Goal: Task Accomplishment & Management: Use online tool/utility

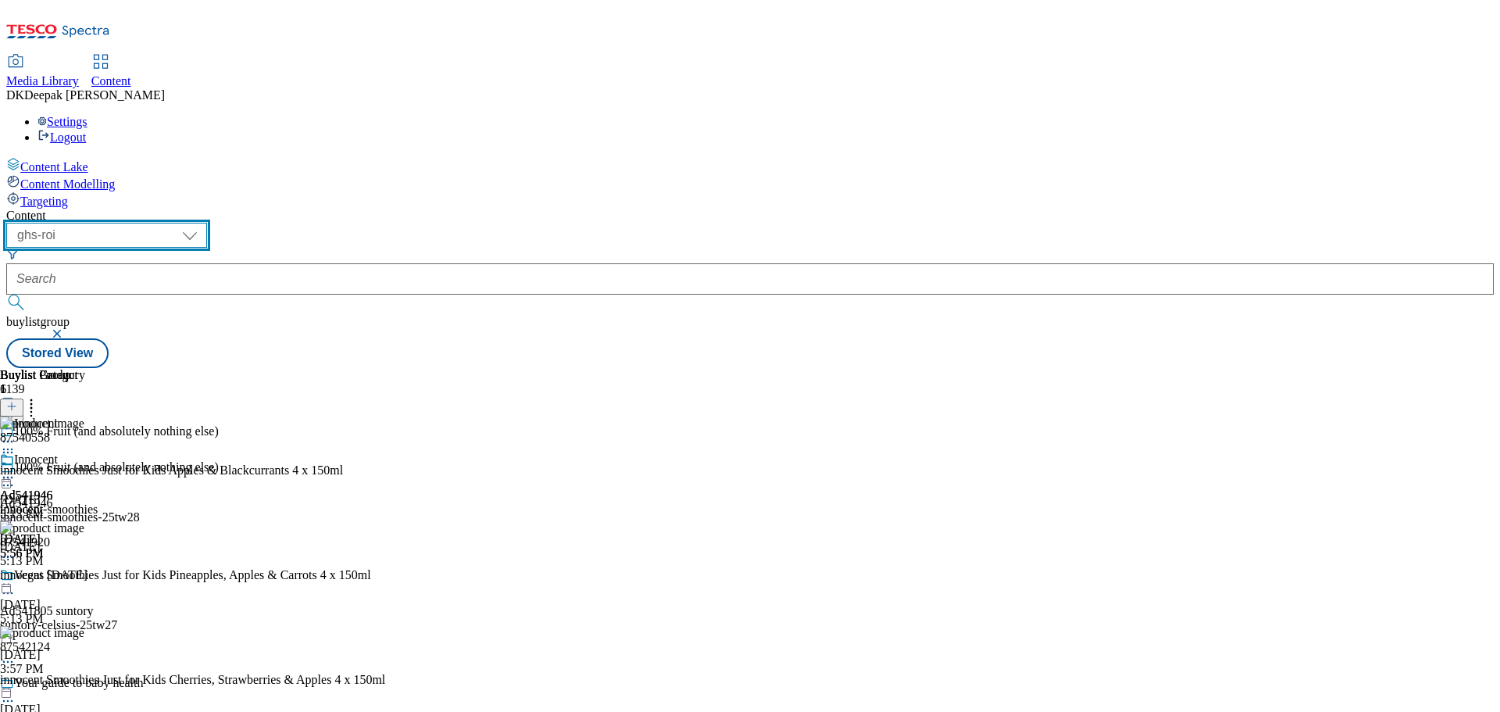
click at [207, 223] on select "ghs-roi ghs-[GEOGRAPHIC_DATA]" at bounding box center [106, 235] width 201 height 25
select select "ghs-[GEOGRAPHIC_DATA]"
click at [203, 223] on select "ghs-roi ghs-[GEOGRAPHIC_DATA]" at bounding box center [106, 235] width 201 height 25
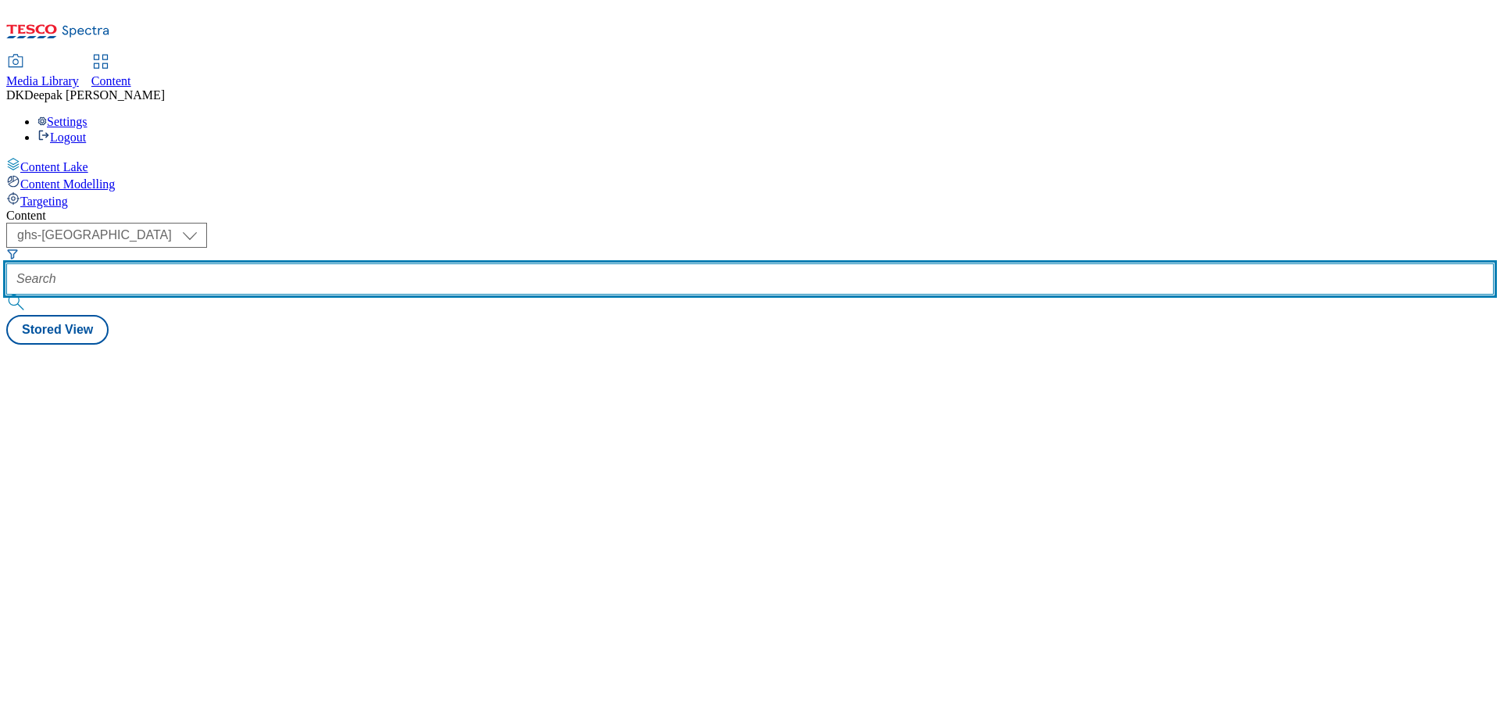
click at [360, 263] on input "text" at bounding box center [749, 278] width 1487 height 31
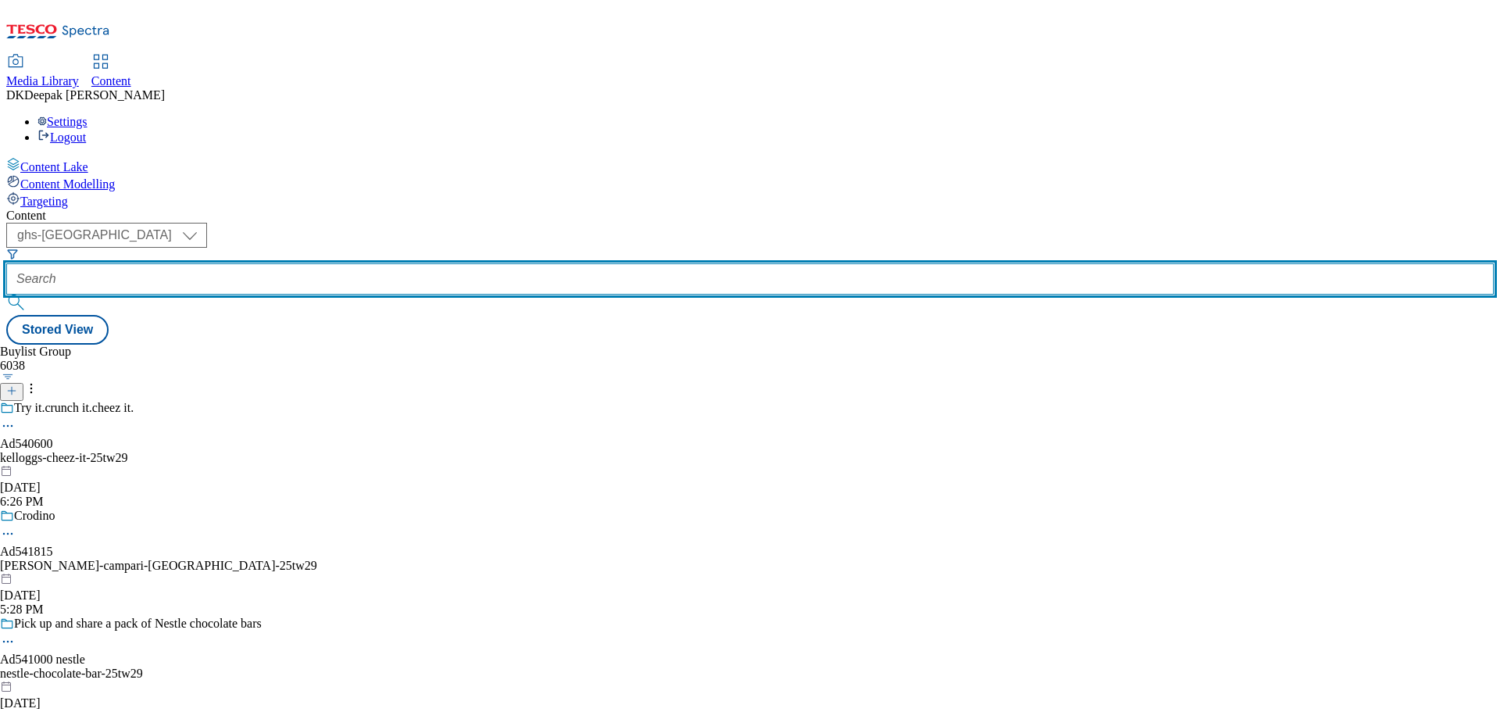
click at [384, 263] on input "text" at bounding box center [749, 278] width 1487 height 31
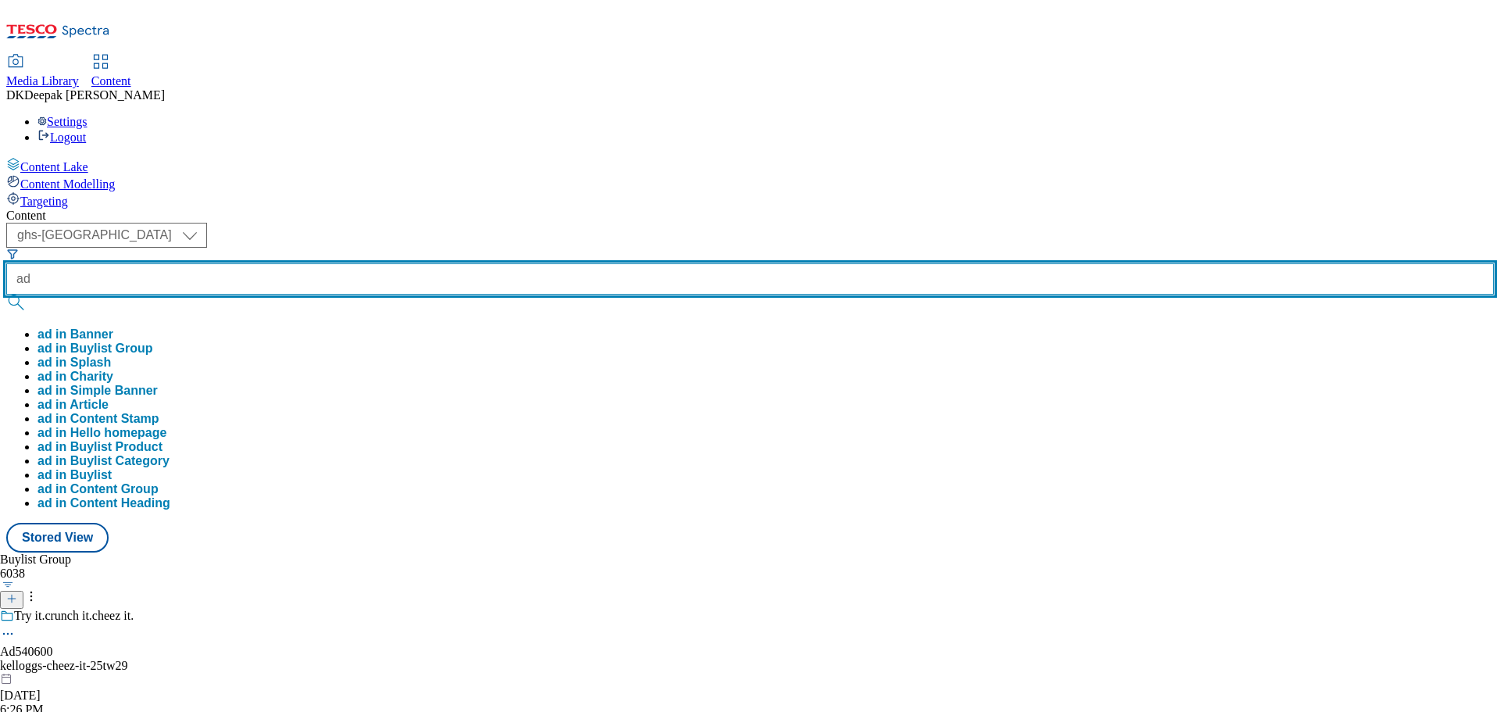
paste input "540600"
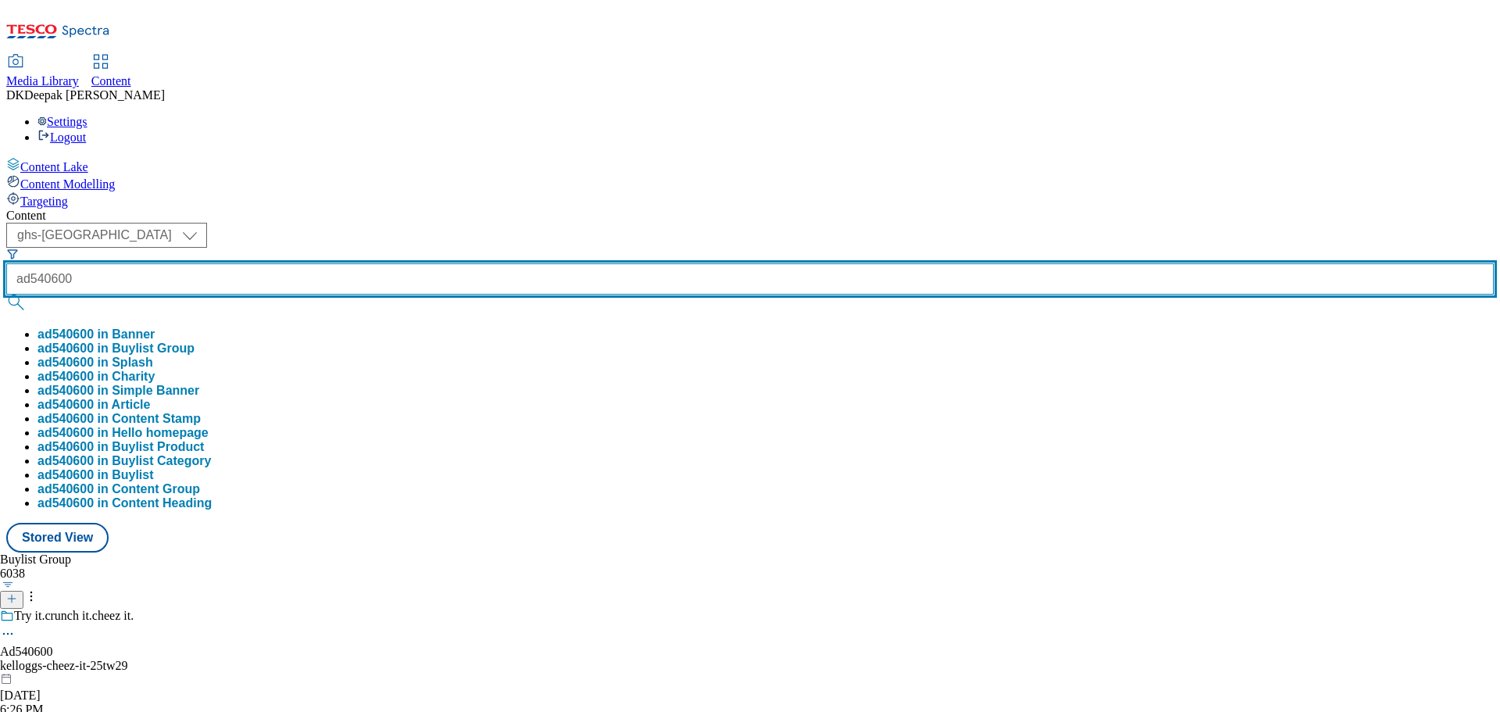
type input "ad540600"
click at [6, 295] on button "submit" at bounding box center [17, 303] width 22 height 16
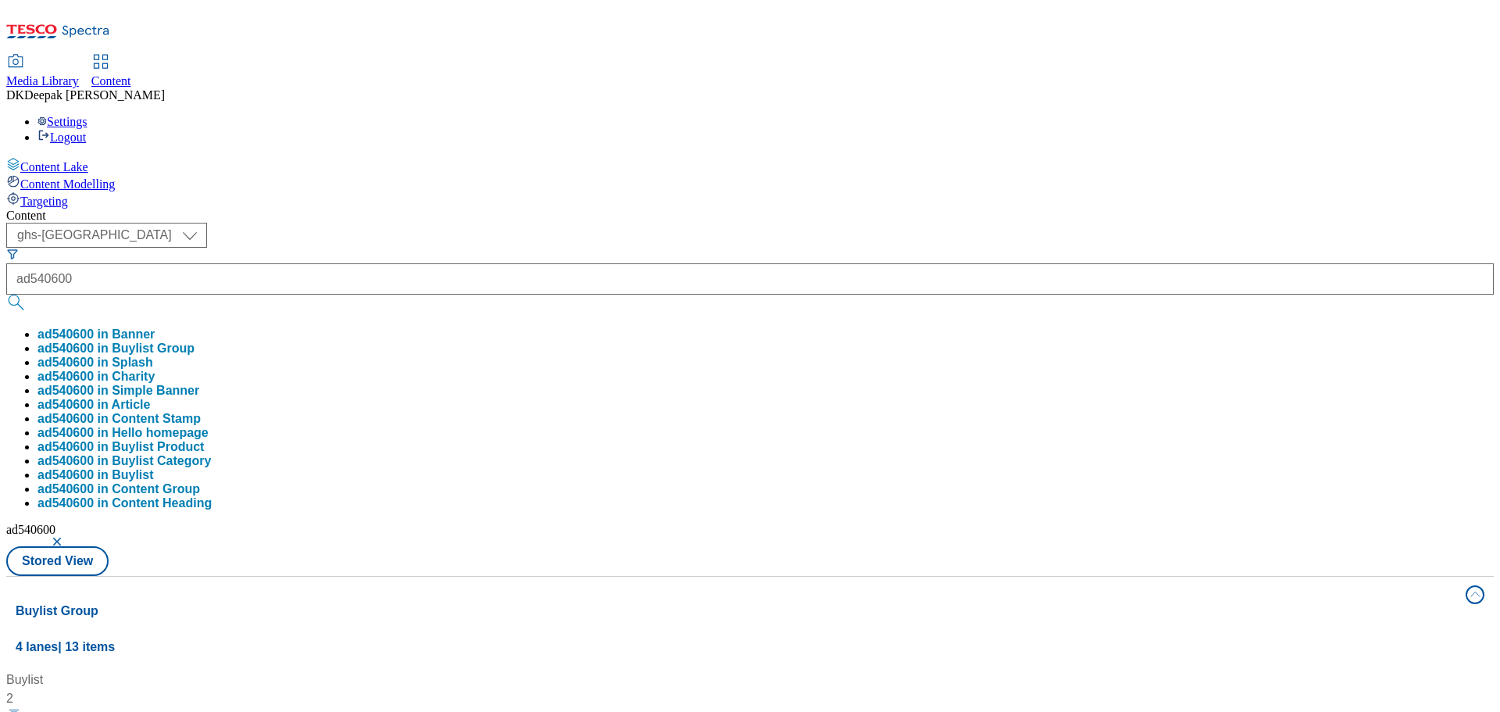
click at [166, 209] on div "Content Lake Content Modelling Targeting" at bounding box center [749, 183] width 1487 height 52
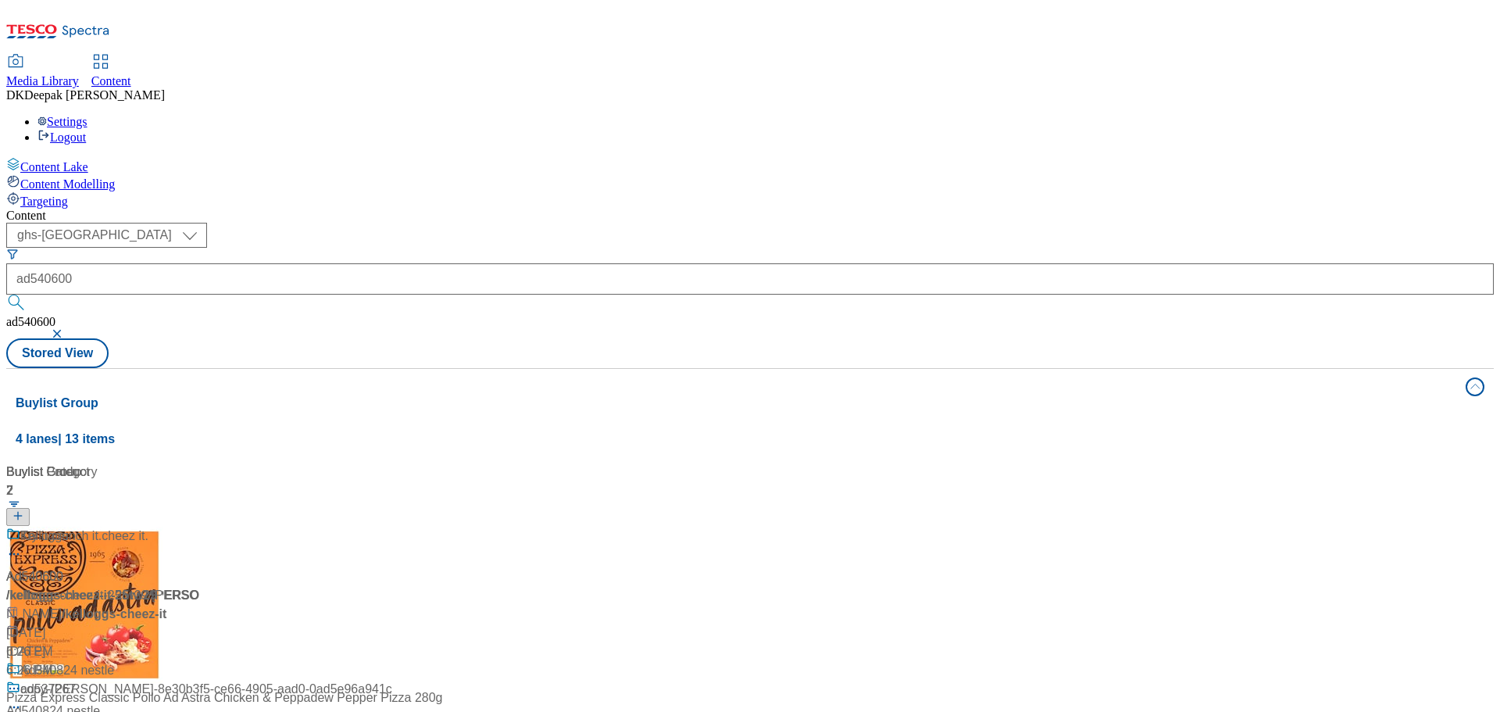
click at [202, 586] on div "/ kelloggs-cheez-it-25tw29 / [PERSON_NAME]" at bounding box center [103, 604] width 195 height 37
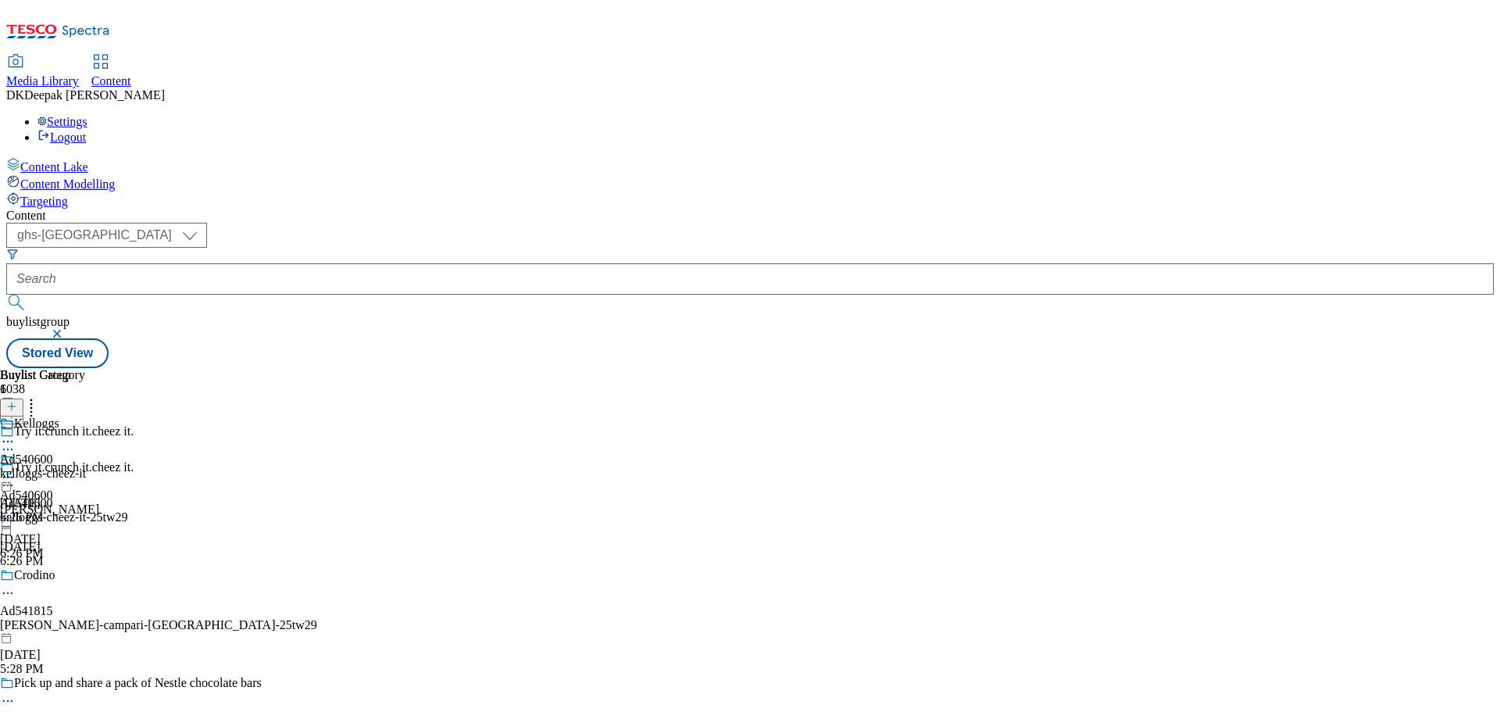
click at [5, 484] on circle at bounding box center [4, 485] width 2 height 2
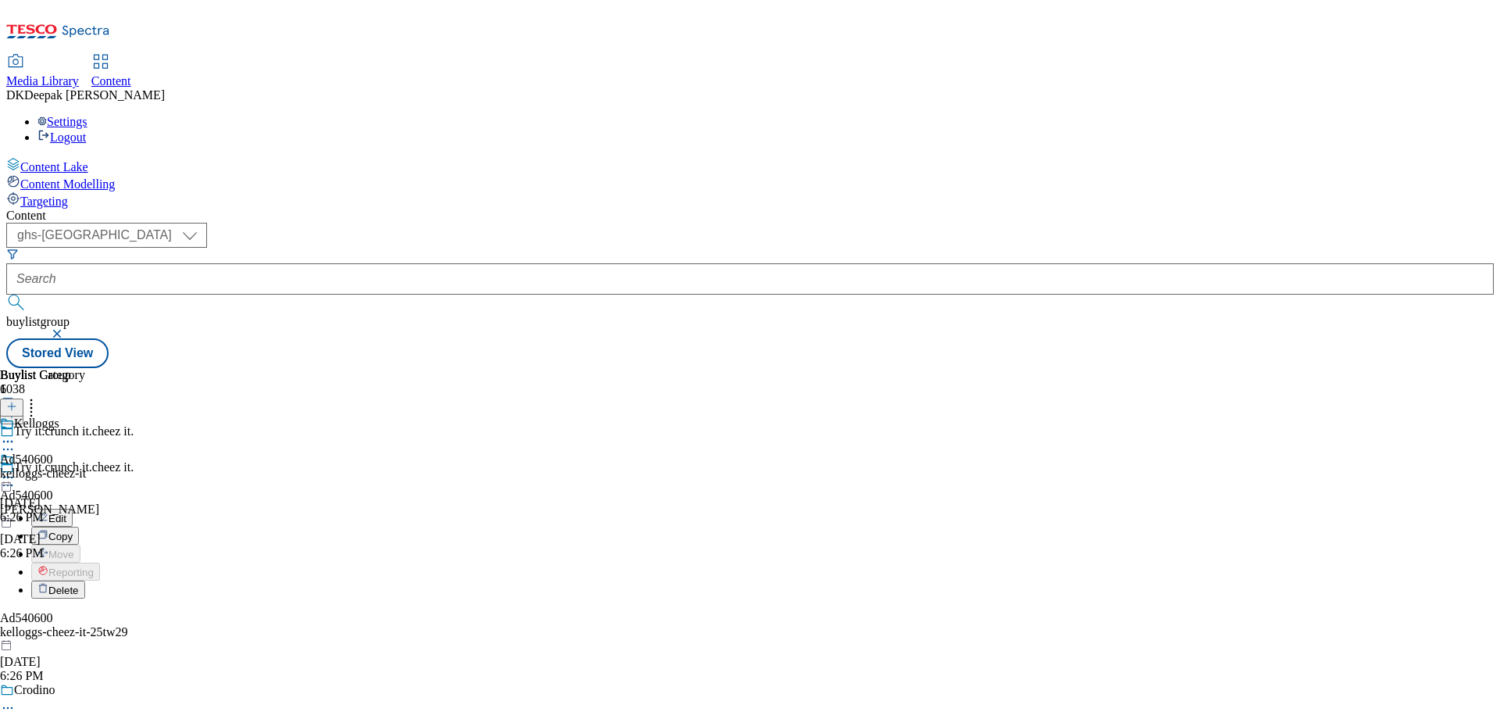
click at [73, 509] on button "Edit" at bounding box center [51, 518] width 41 height 18
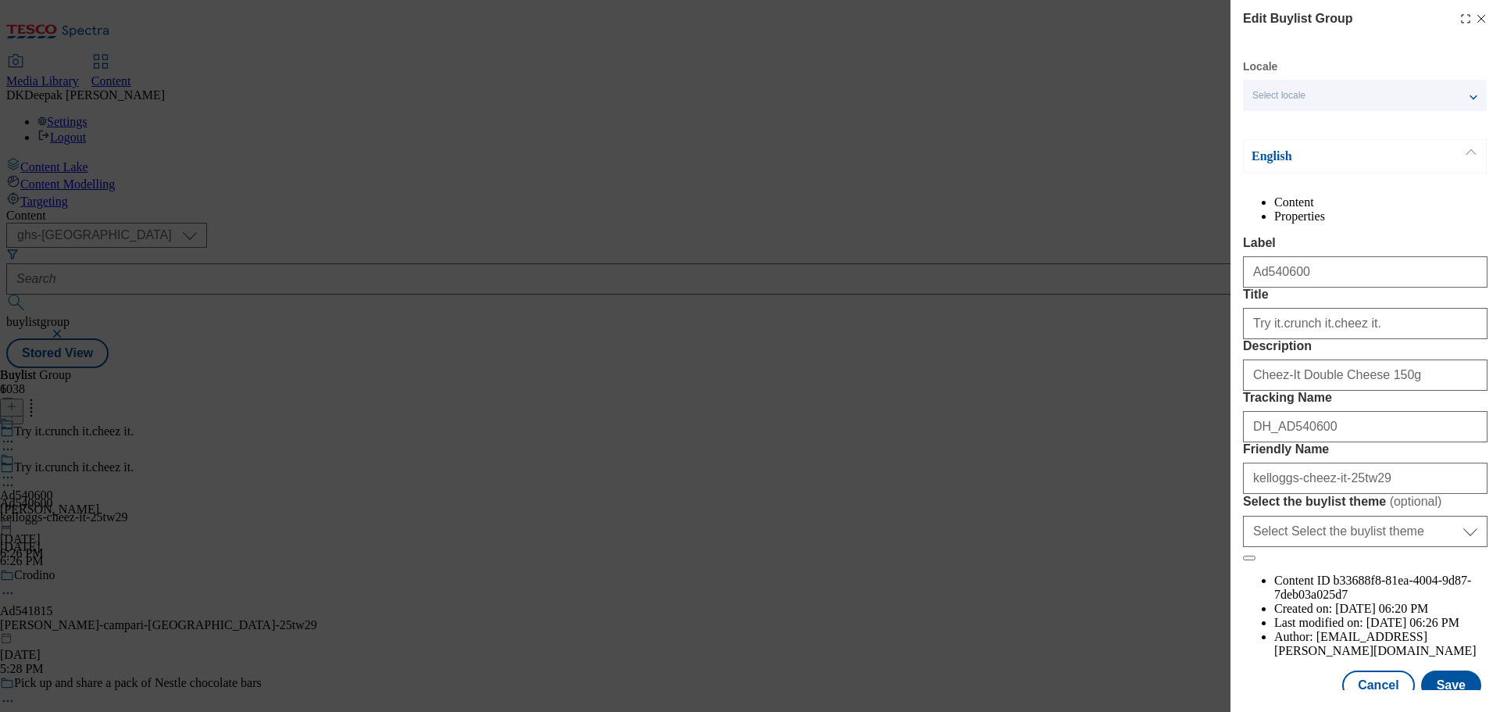
scroll to position [87, 0]
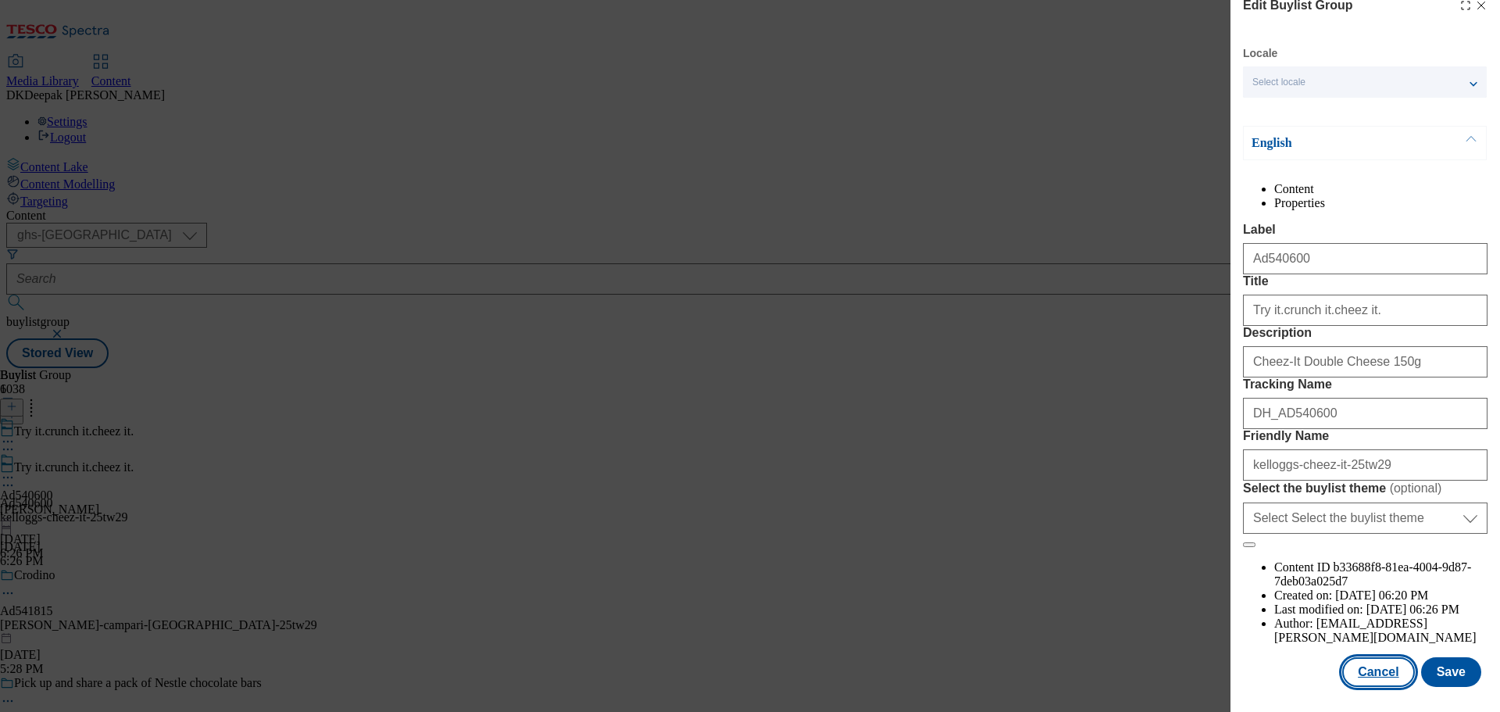
click at [1376, 662] on button "Cancel" at bounding box center [1378, 672] width 72 height 30
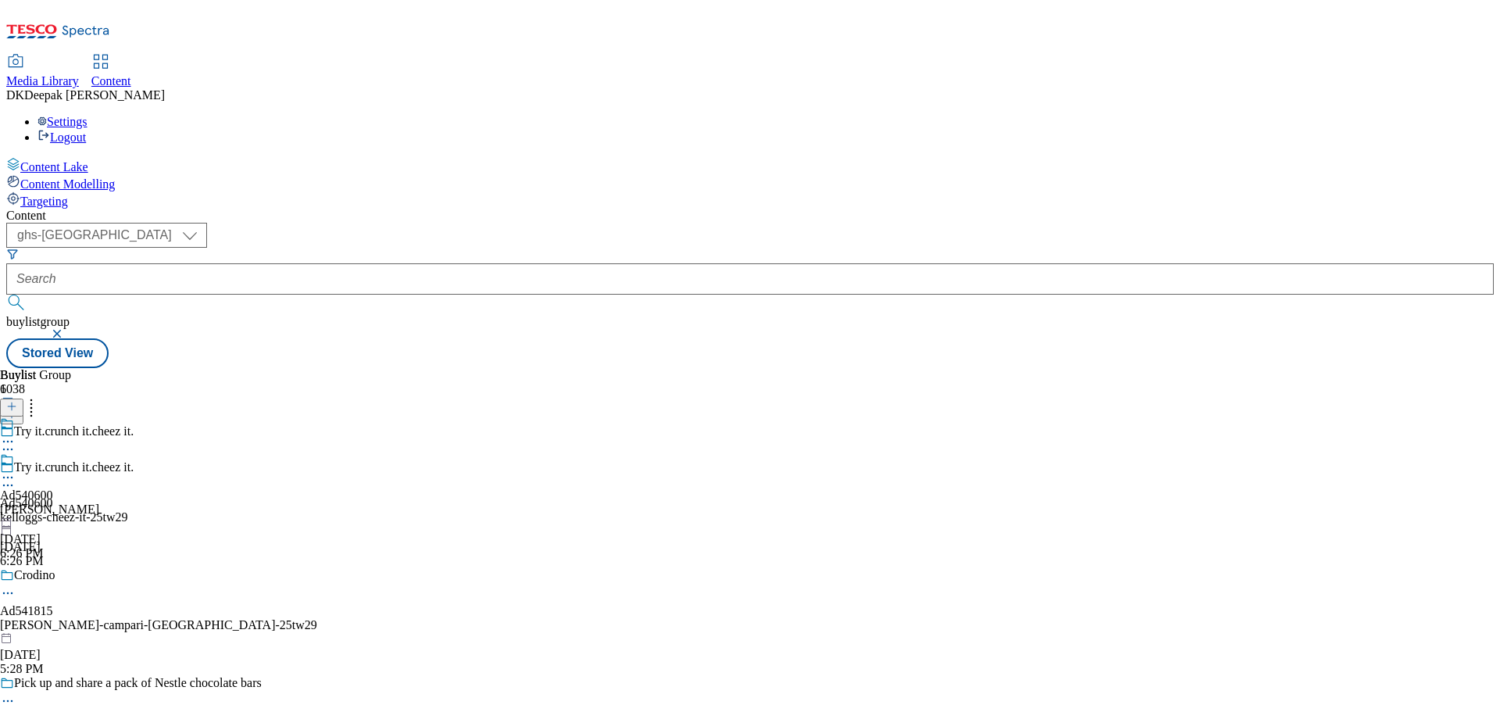
click at [99, 452] on div "Ad540600 [PERSON_NAME] [DATE] 6:26 PM" at bounding box center [49, 506] width 99 height 108
click at [16, 470] on icon at bounding box center [8, 478] width 16 height 16
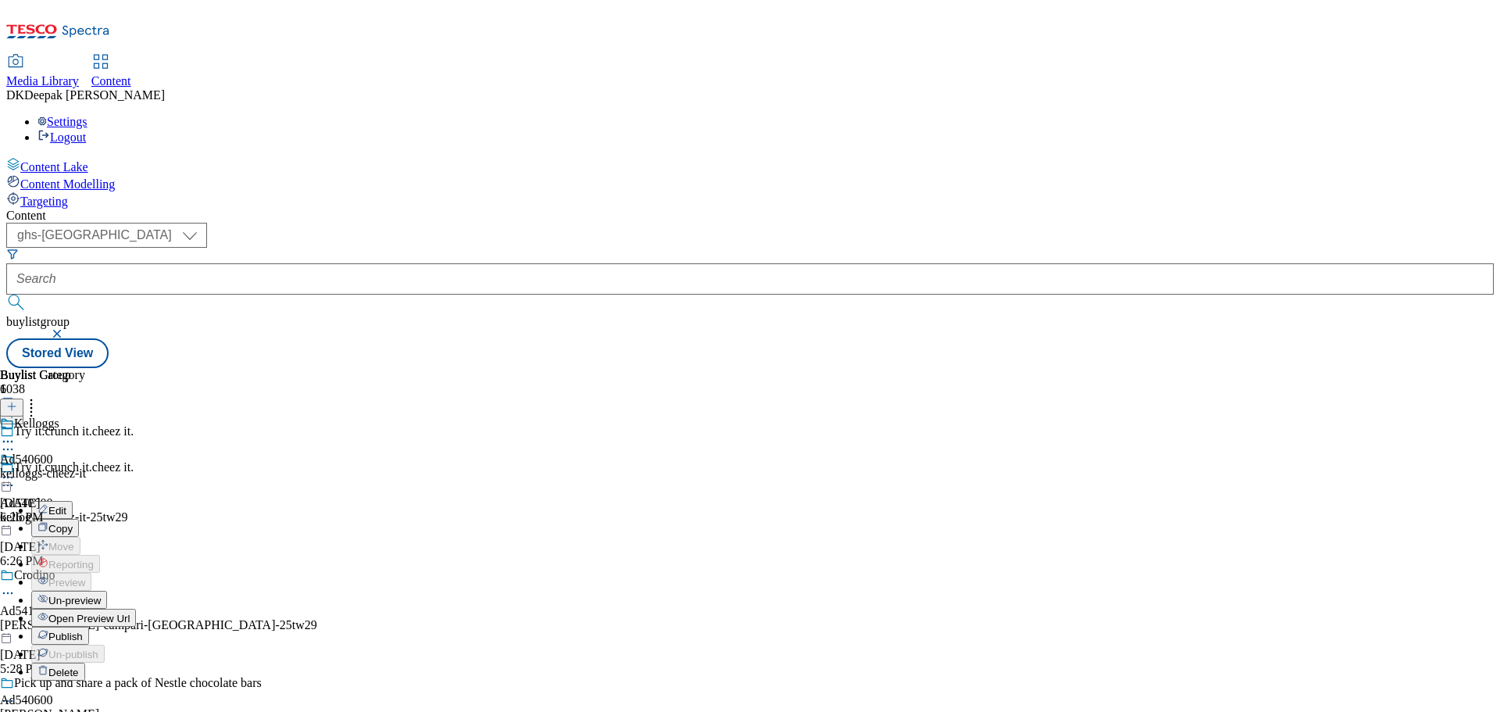
click at [73, 501] on button "Edit" at bounding box center [51, 510] width 41 height 18
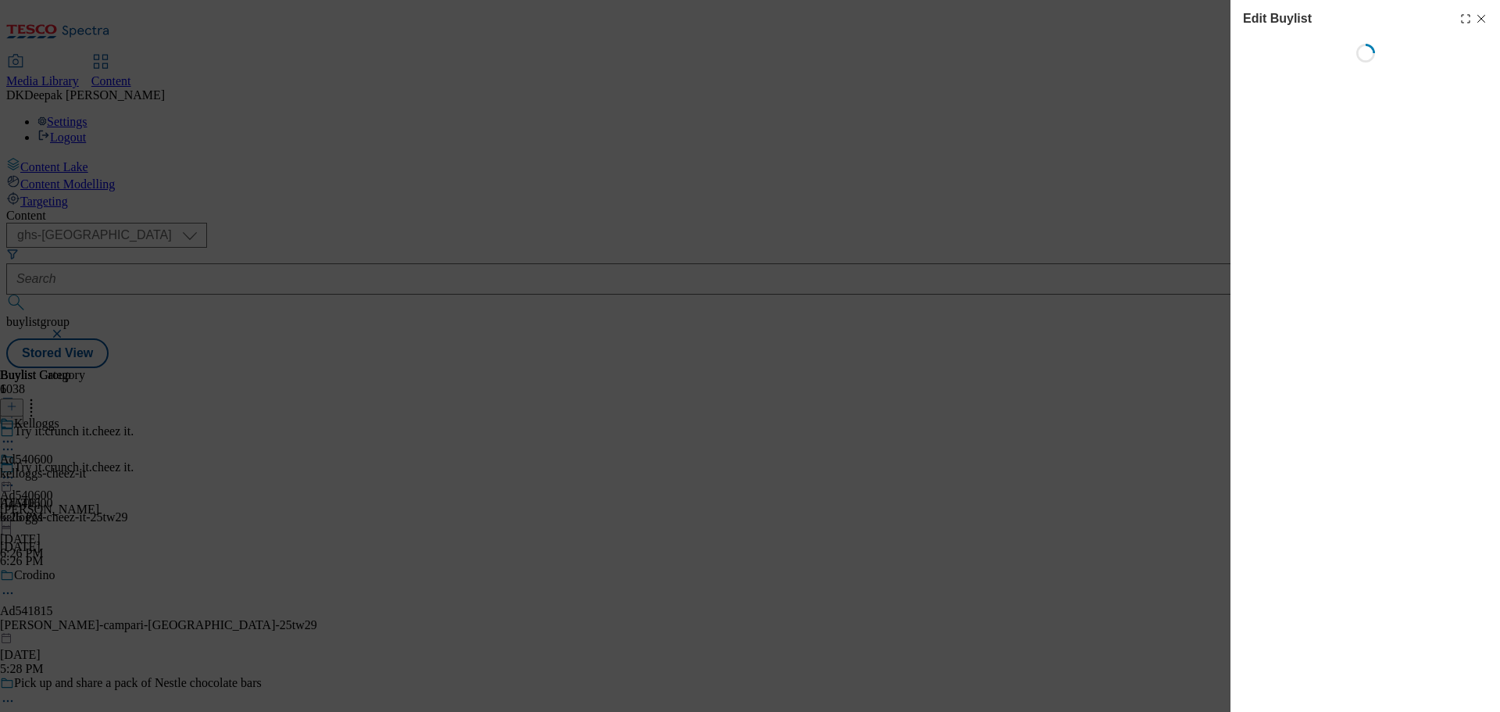
select select "tactical"
select select "supplier funded short term 1-3 weeks"
select select "dunnhumby"
select select "Banner"
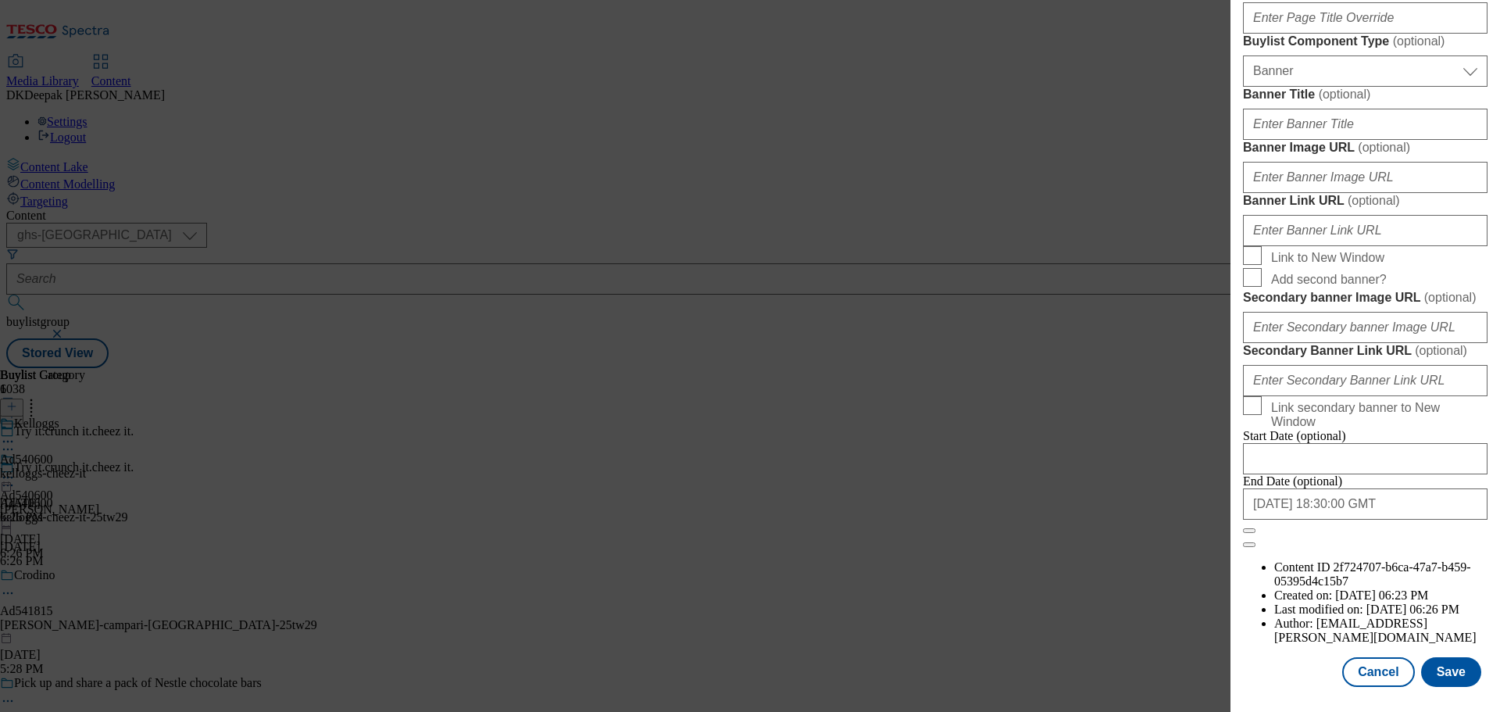
scroll to position [1644, 0]
click at [1386, 676] on button "Cancel" at bounding box center [1378, 672] width 72 height 30
select select "tactical"
select select "supplier funded short term 1-3 weeks"
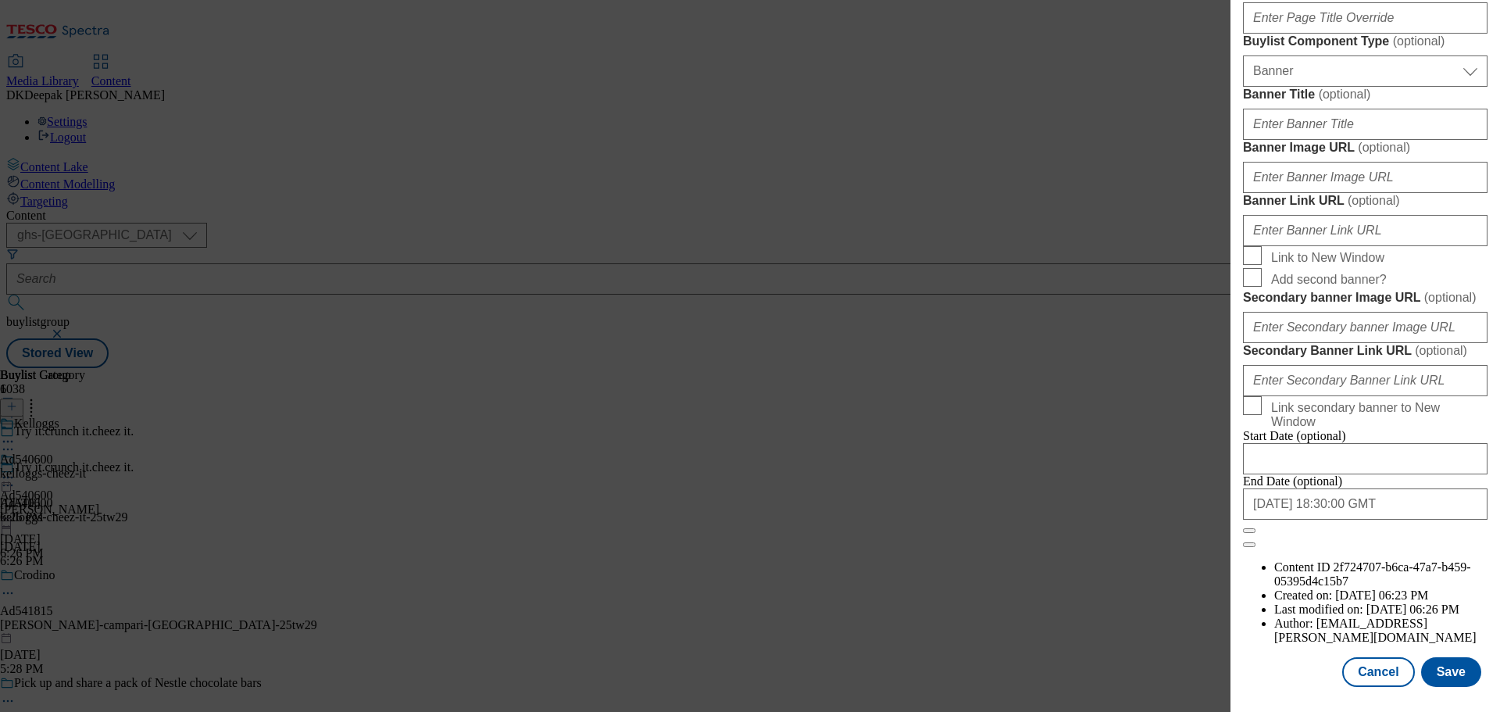
select select "dunnhumby"
select select "Banner"
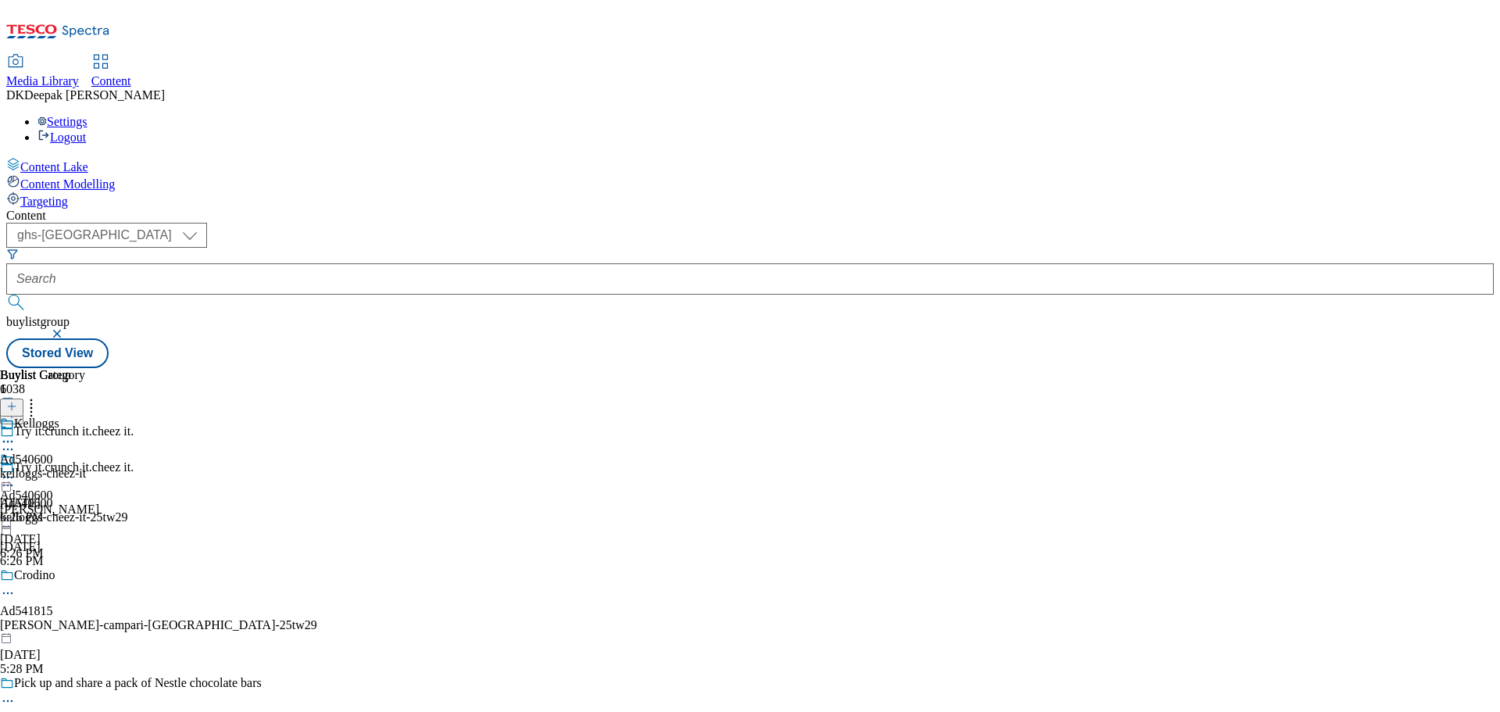
click at [86, 416] on div "Kelloggs Ad540600 kelloggs-cheez-it [DATE] 6:26 PM" at bounding box center [43, 470] width 86 height 108
click at [16, 470] on icon at bounding box center [8, 478] width 16 height 16
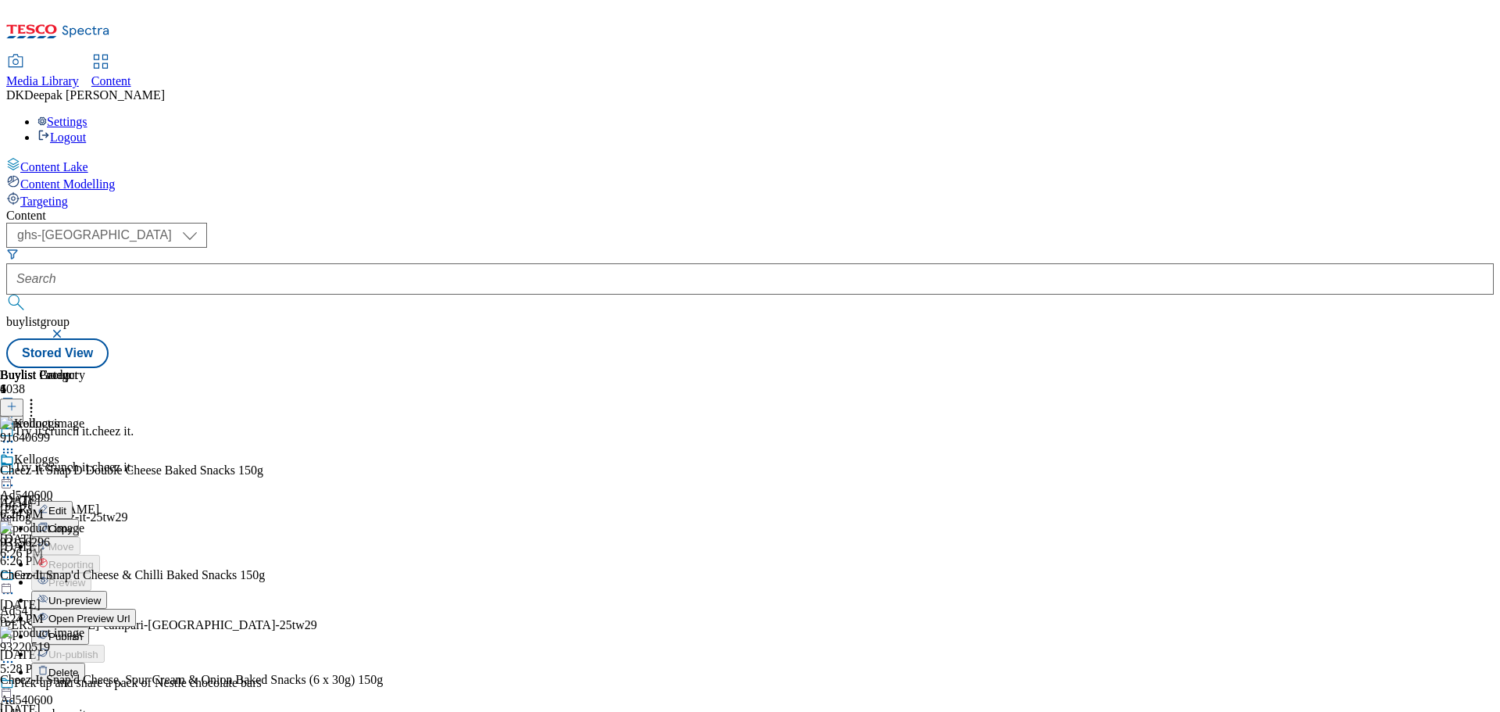
click at [73, 501] on button "Edit" at bounding box center [51, 510] width 41 height 18
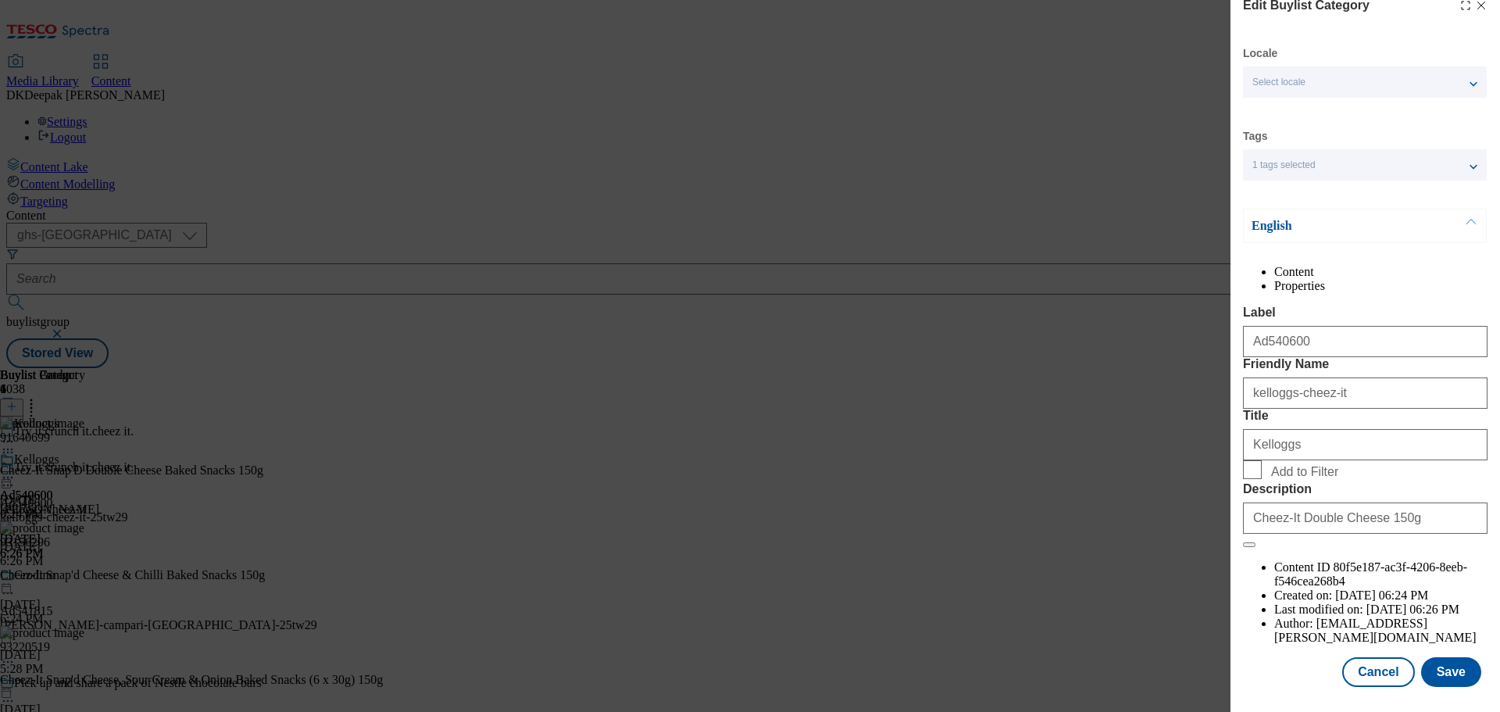
scroll to position [57, 0]
drag, startPoint x: 1385, startPoint y: 667, endPoint x: 1367, endPoint y: 650, distance: 24.9
click at [1384, 667] on button "Cancel" at bounding box center [1378, 672] width 72 height 30
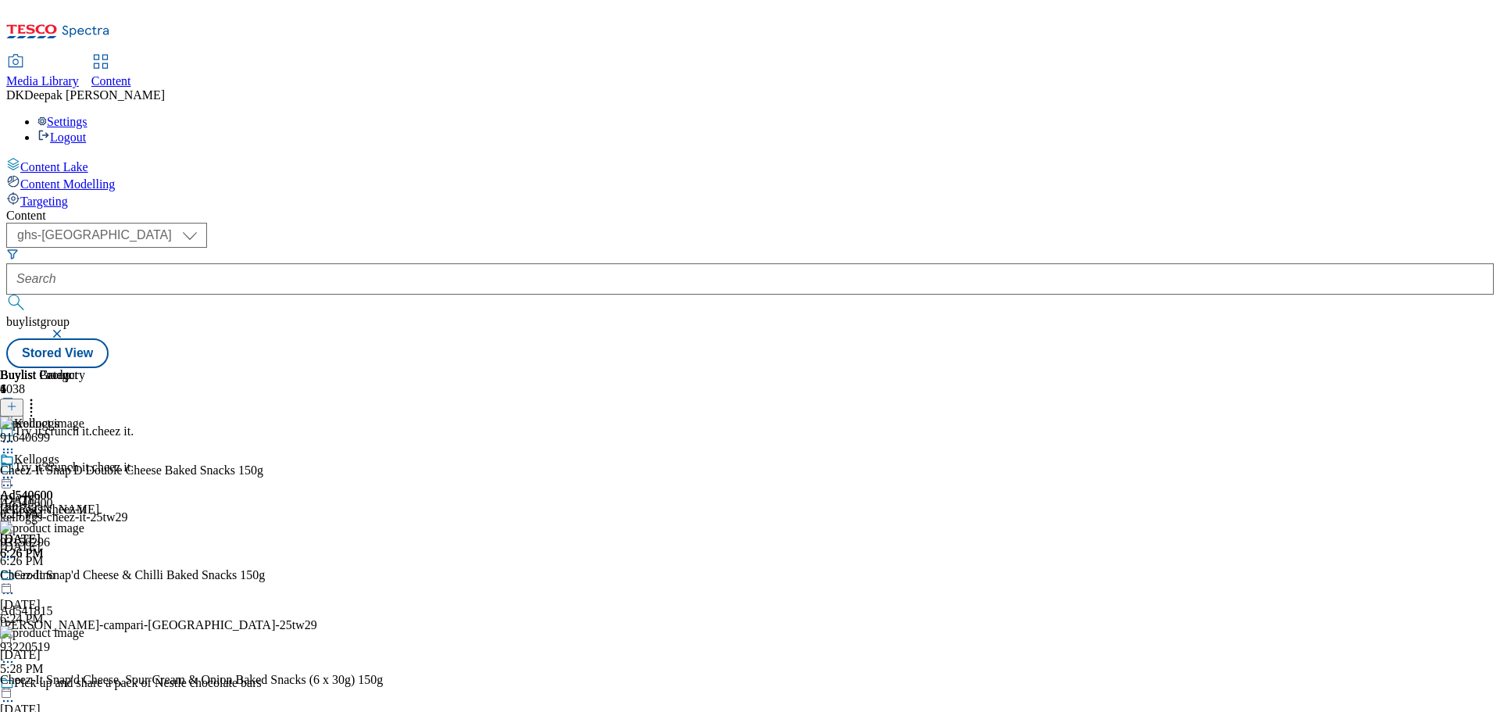
scroll to position [0, 0]
click at [16, 470] on icon at bounding box center [8, 478] width 16 height 16
click at [130, 612] on span "Open Preview Url" at bounding box center [88, 618] width 81 height 12
click at [16, 470] on icon at bounding box center [8, 478] width 16 height 16
click at [83, 630] on span "Publish" at bounding box center [65, 636] width 34 height 12
